Goal: Information Seeking & Learning: Learn about a topic

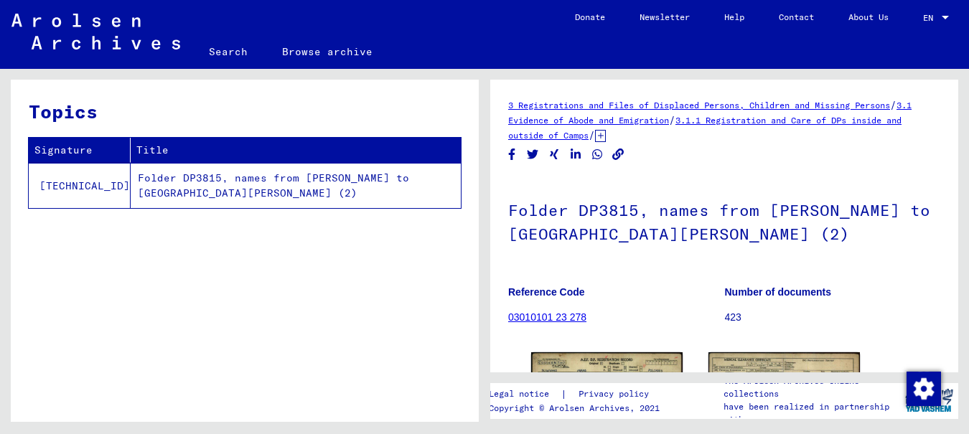
click at [212, 181] on td "Folder DP3815, names from [PERSON_NAME] to [GEOGRAPHIC_DATA][PERSON_NAME] (2)" at bounding box center [296, 185] width 330 height 45
click at [565, 318] on link "03010101 23 278" at bounding box center [547, 316] width 78 height 11
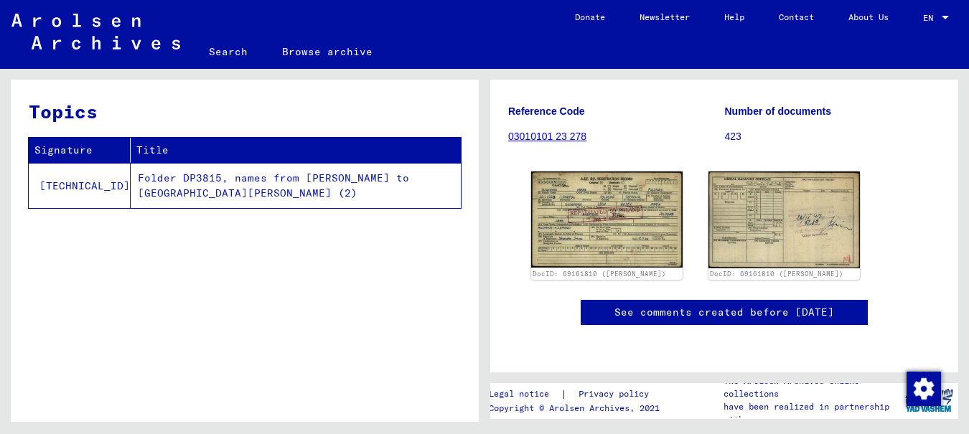
scroll to position [574, 0]
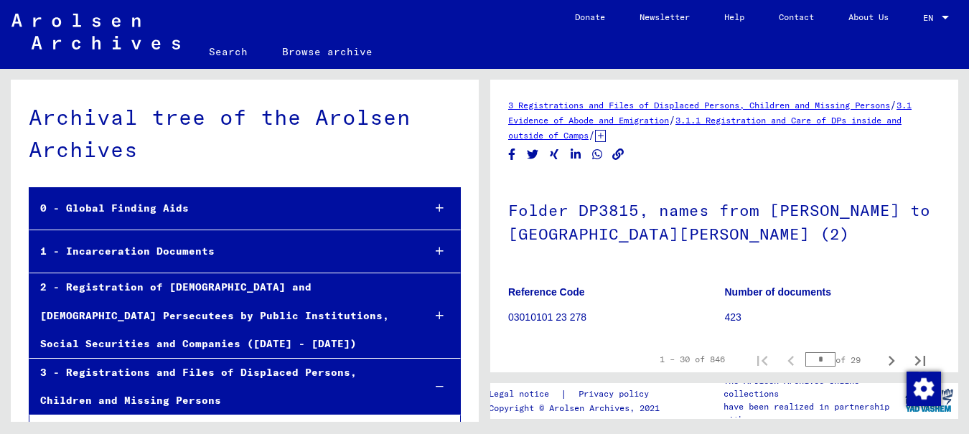
scroll to position [18685, 0]
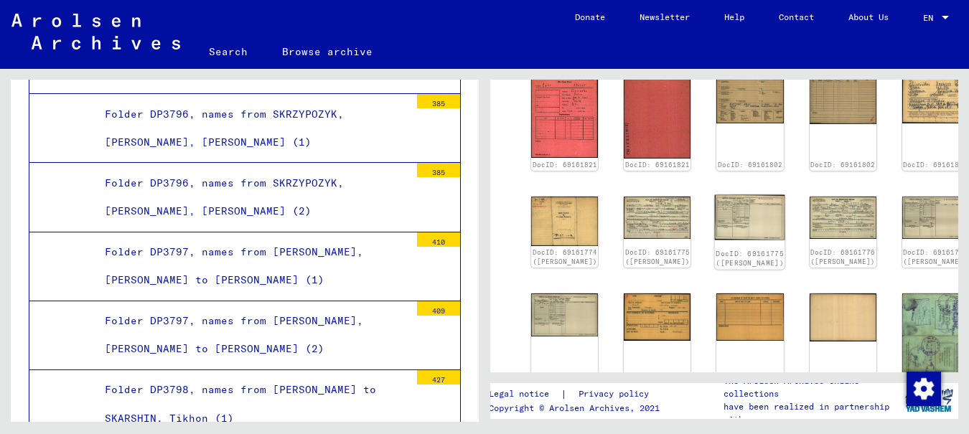
scroll to position [287, 0]
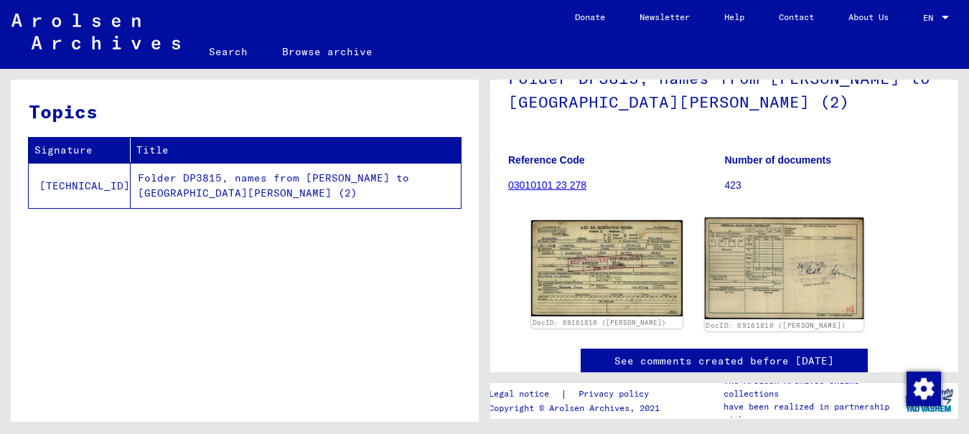
scroll to position [144, 0]
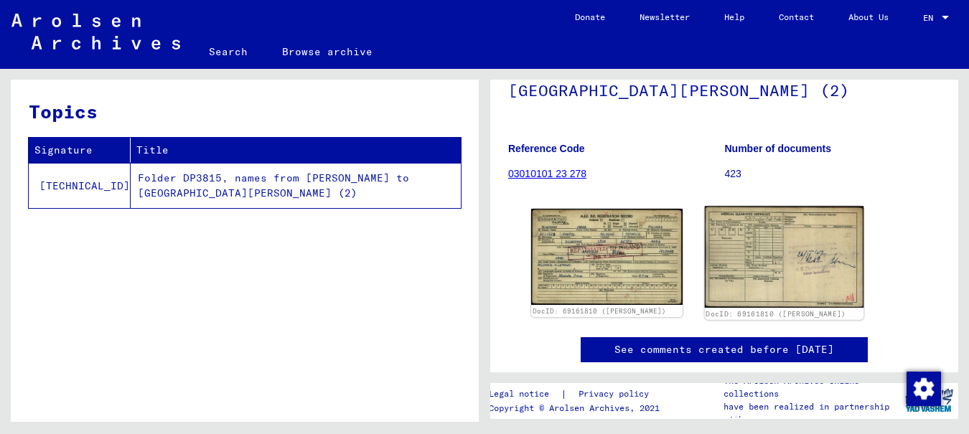
click at [740, 250] on img at bounding box center [784, 256] width 159 height 101
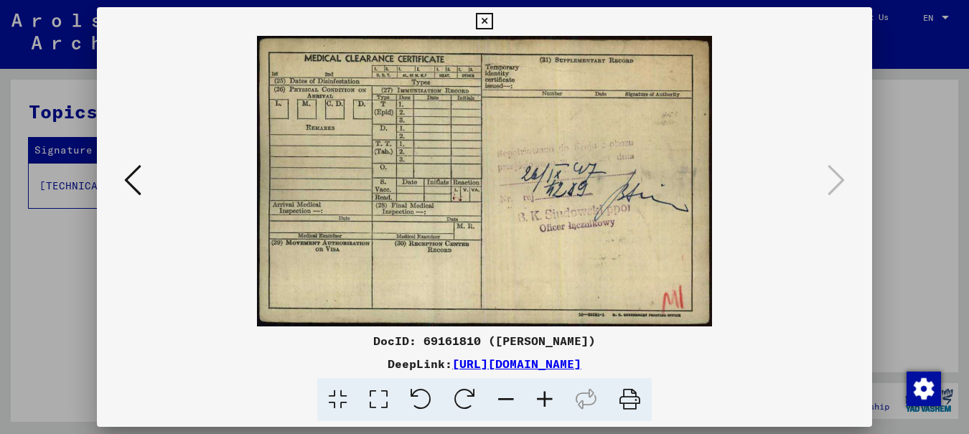
click at [492, 18] on icon at bounding box center [484, 21] width 17 height 17
